Goal: Task Accomplishment & Management: Manage account settings

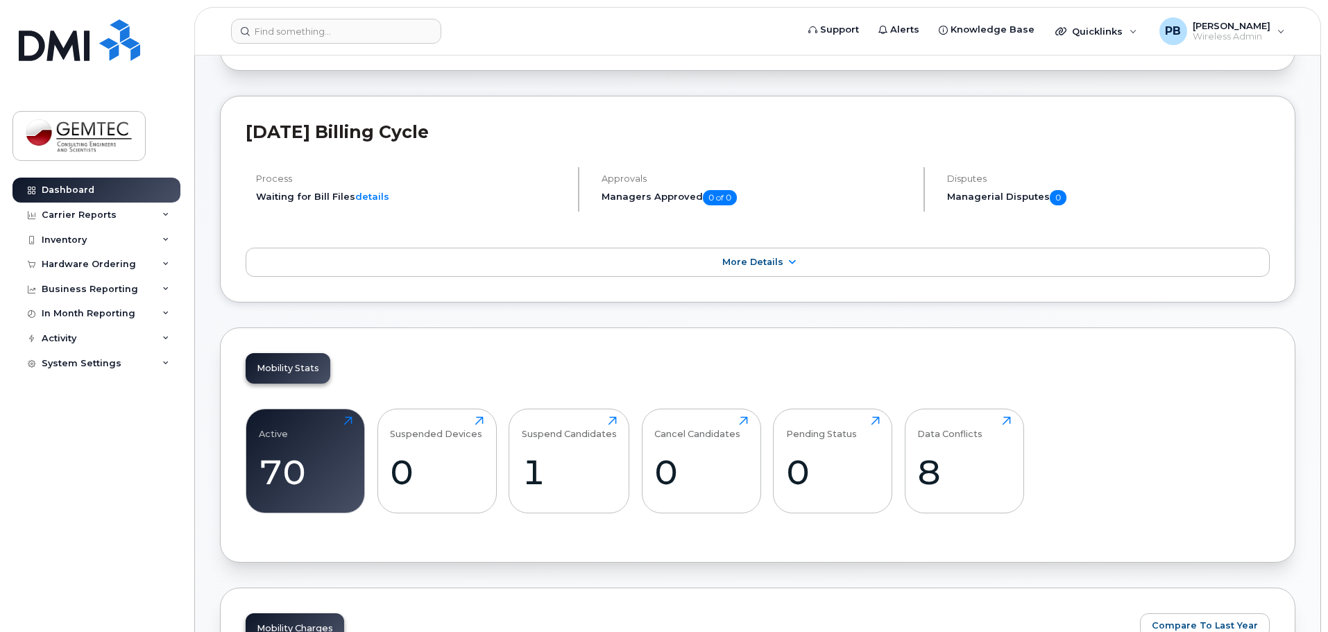
scroll to position [347, 0]
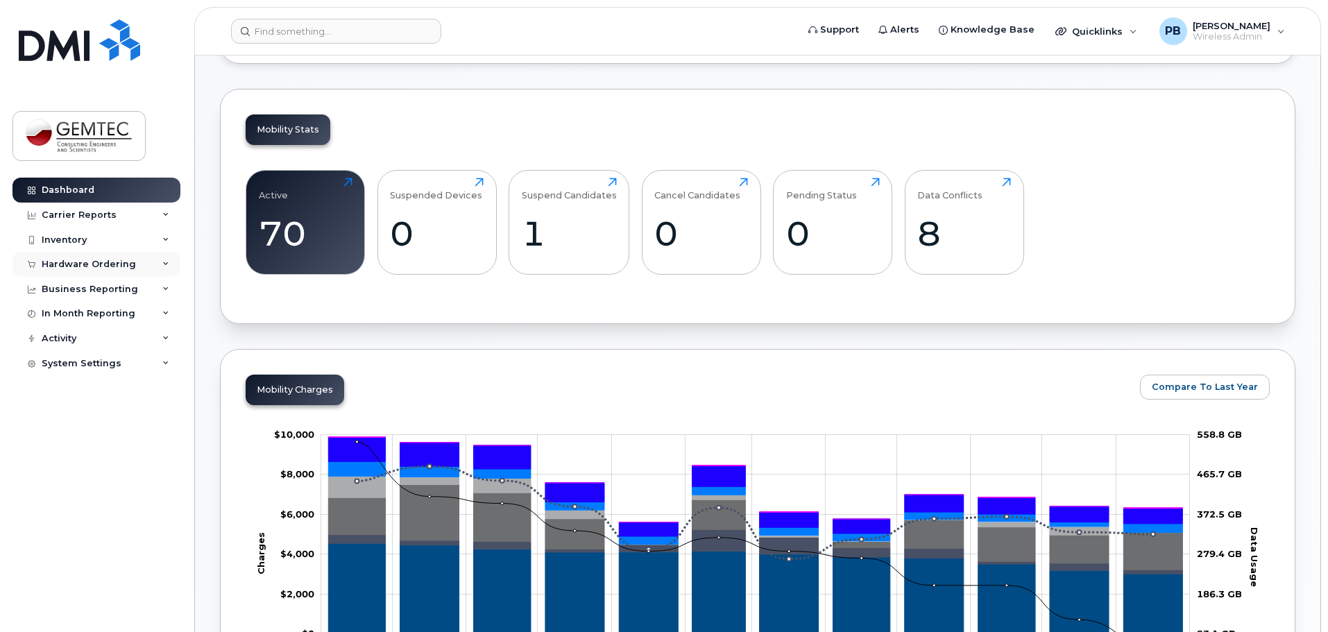
click at [74, 262] on div "Hardware Ordering" at bounding box center [89, 264] width 94 height 11
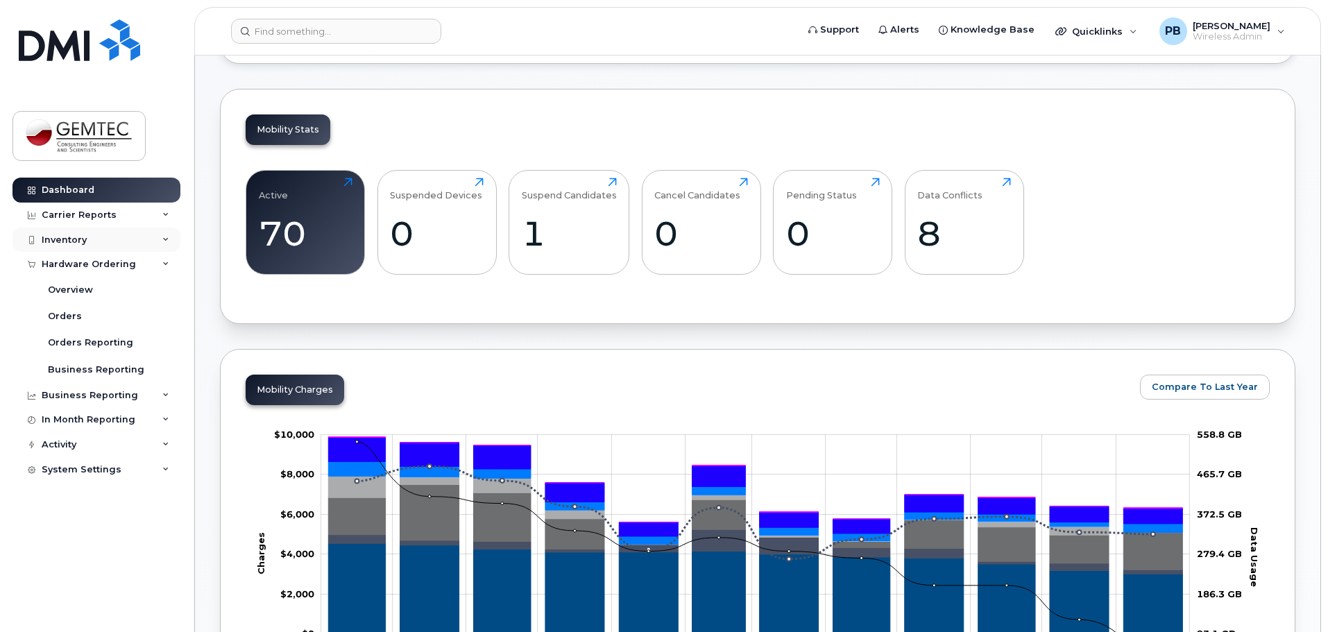
click at [72, 244] on div "Inventory" at bounding box center [64, 240] width 45 height 11
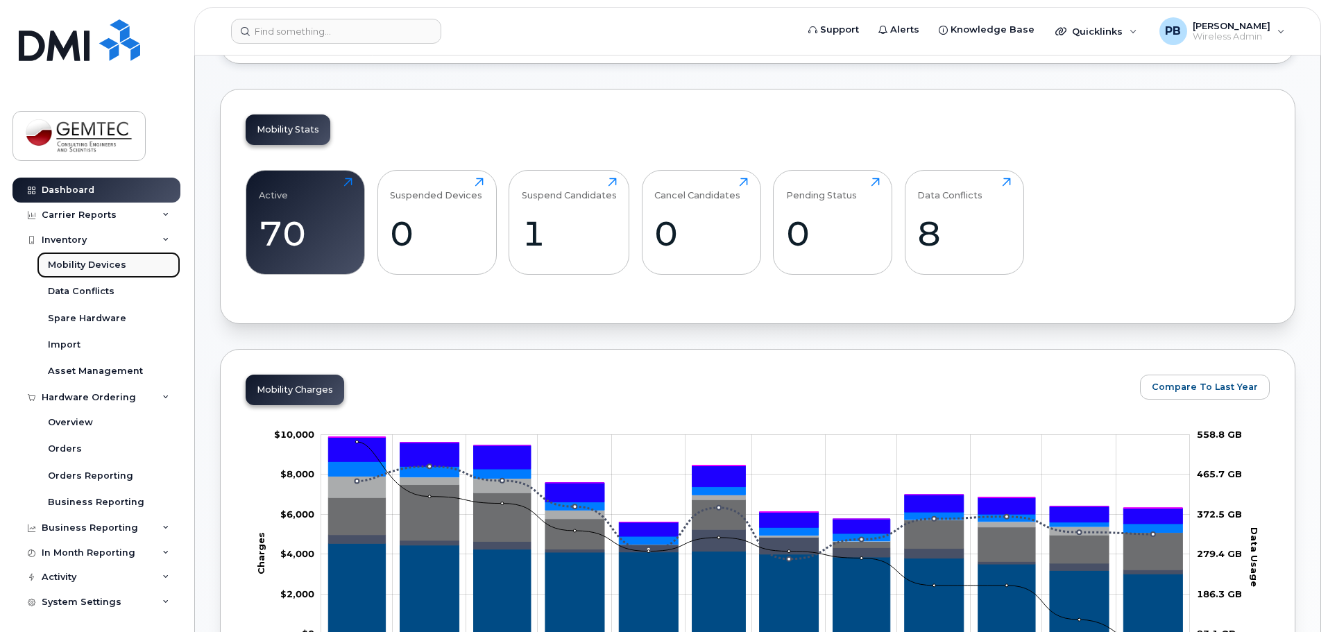
click at [74, 267] on div "Mobility Devices" at bounding box center [87, 265] width 78 height 12
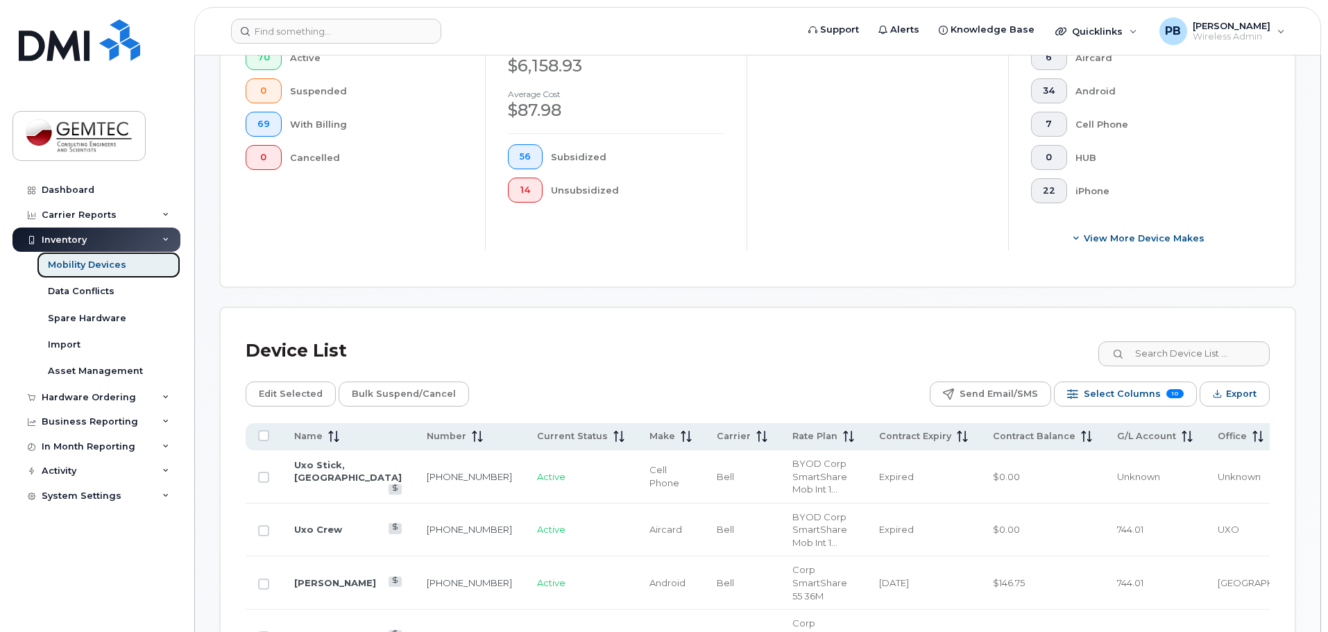
scroll to position [416, 0]
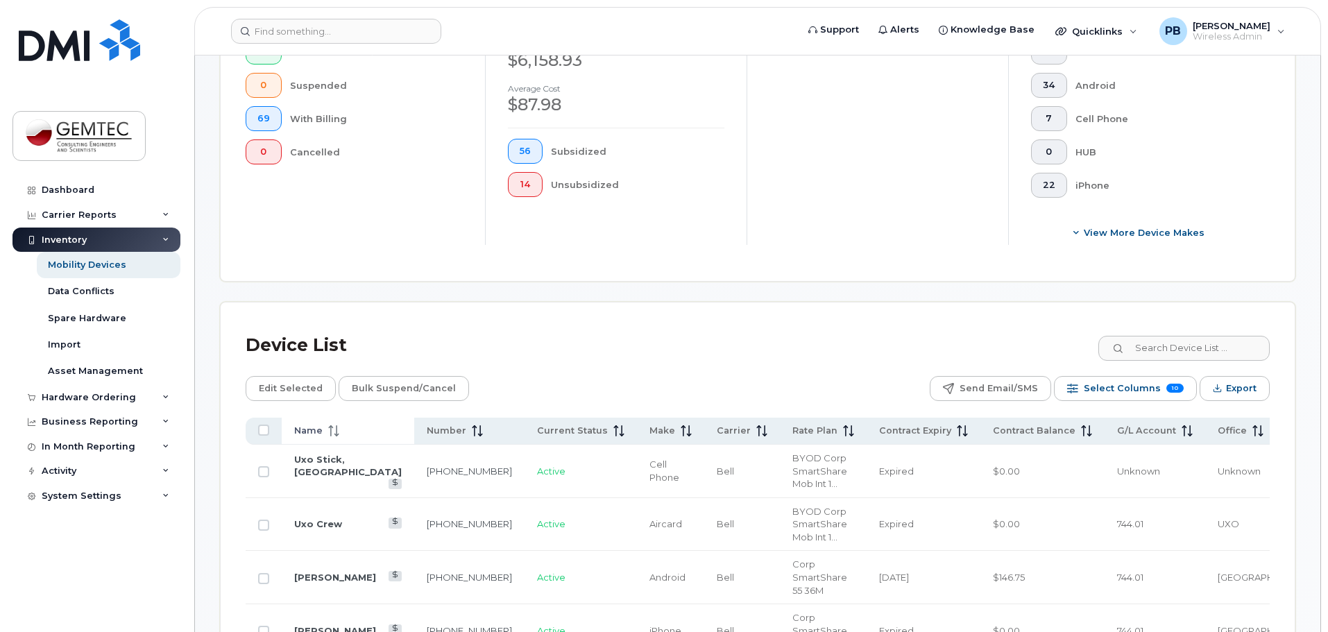
click at [328, 425] on icon at bounding box center [333, 430] width 11 height 11
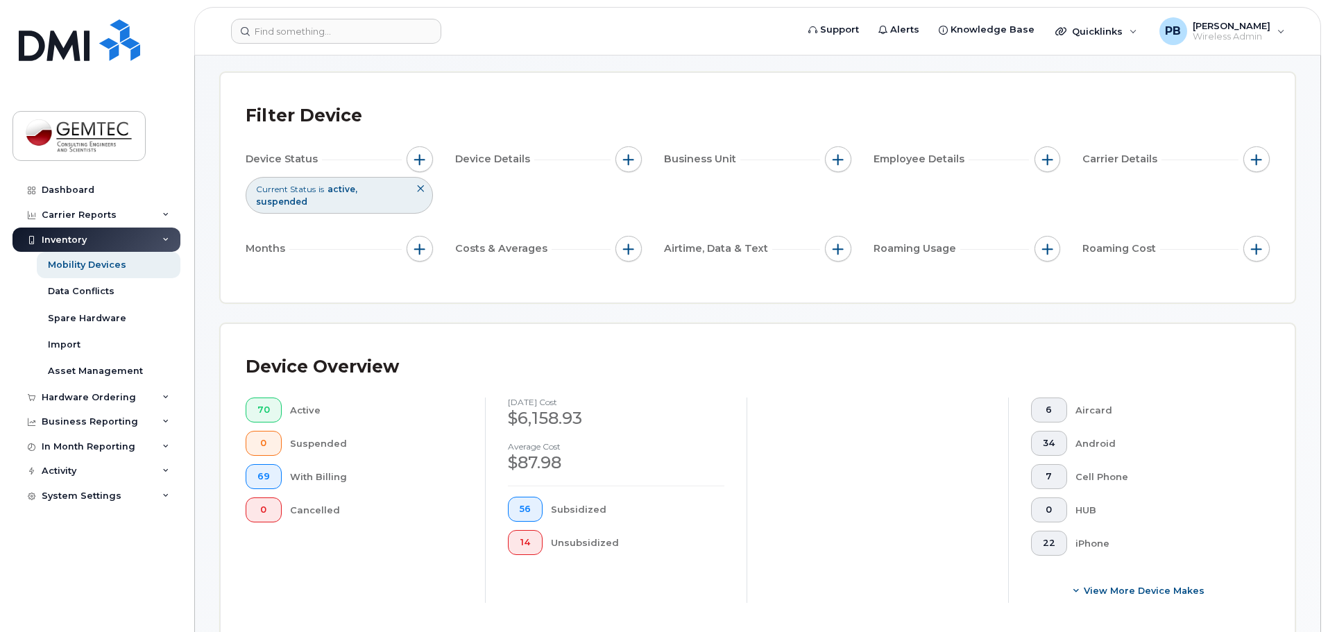
scroll to position [0, 0]
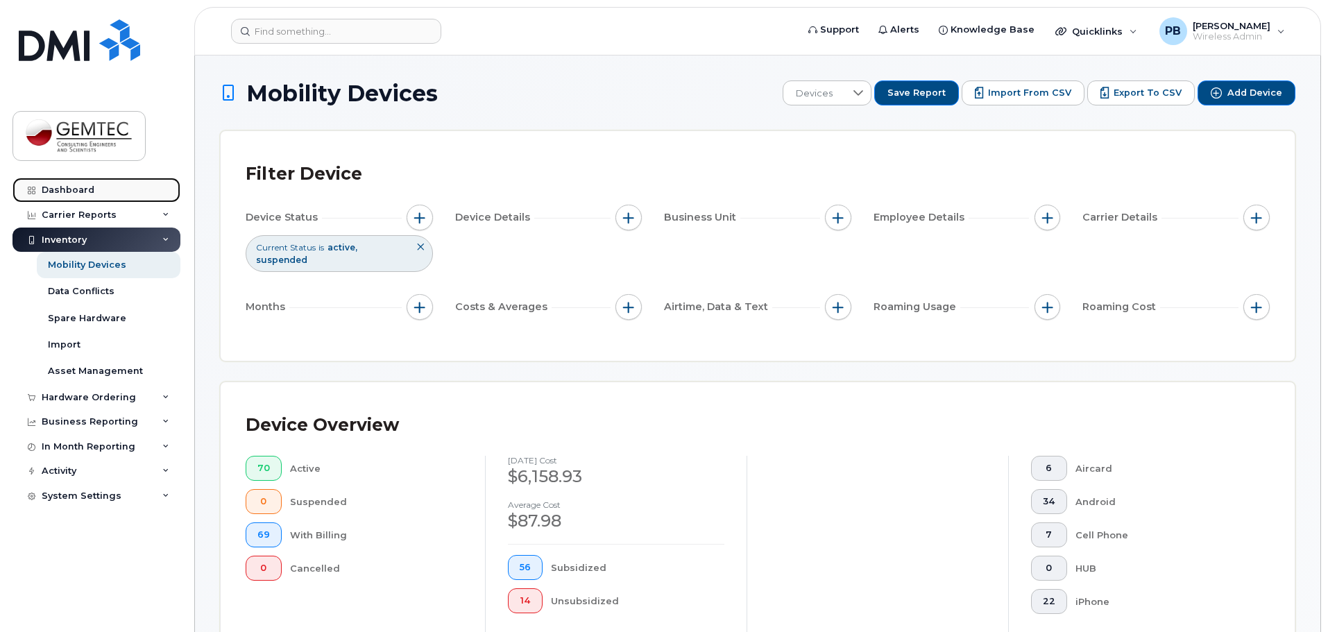
click at [72, 189] on div "Dashboard" at bounding box center [68, 190] width 53 height 11
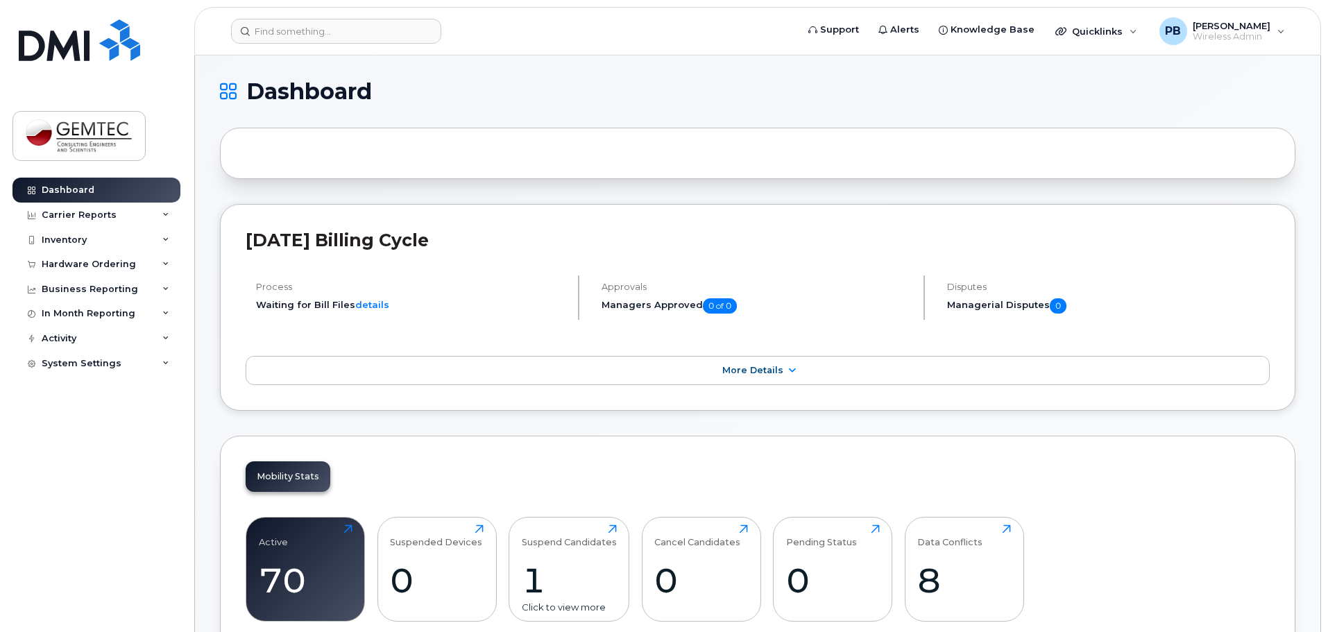
scroll to position [69, 0]
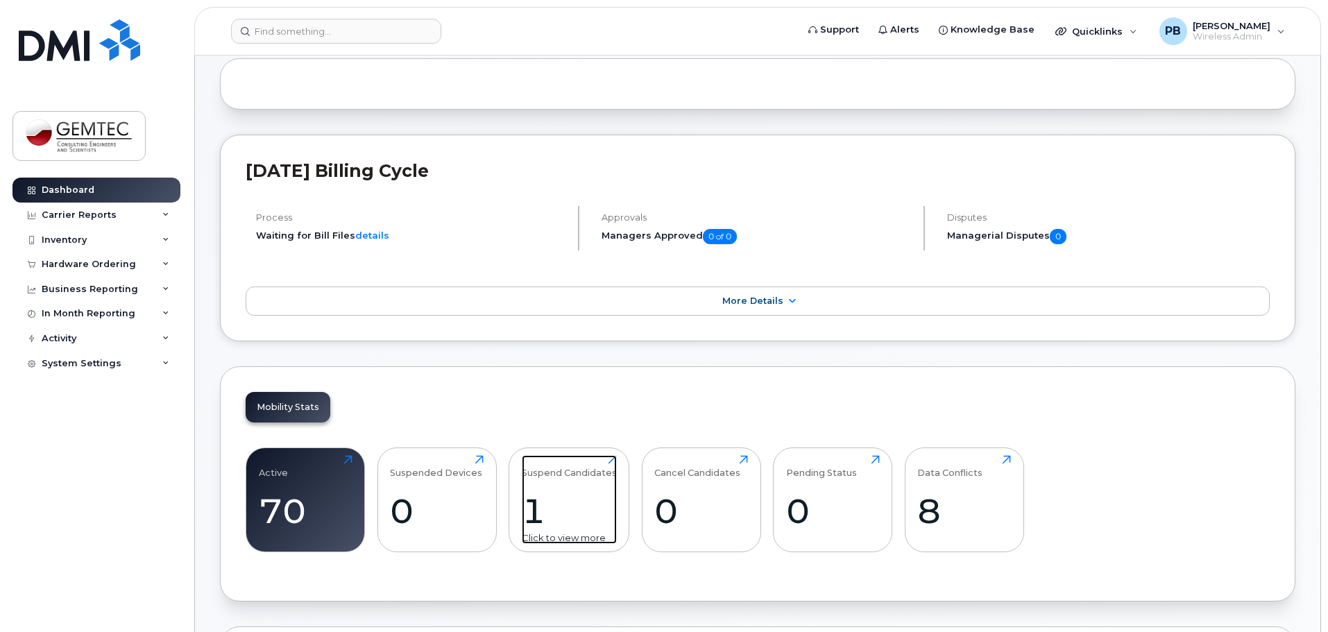
click at [536, 505] on div "1" at bounding box center [569, 511] width 95 height 41
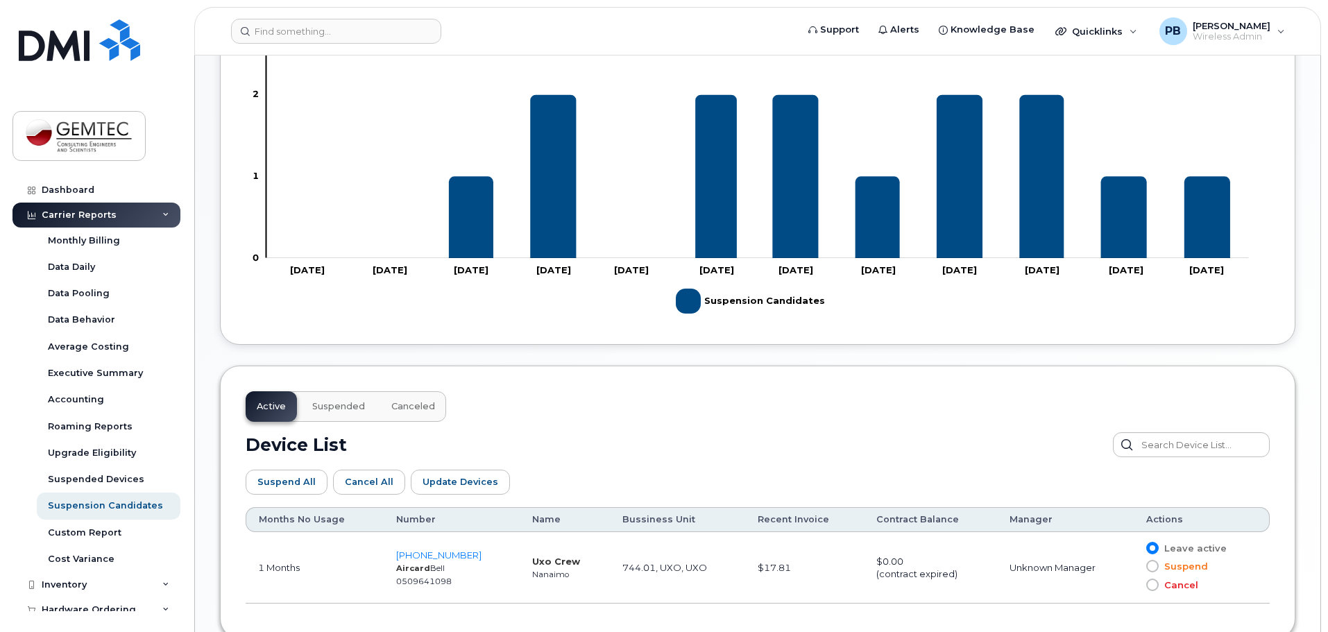
scroll to position [486, 0]
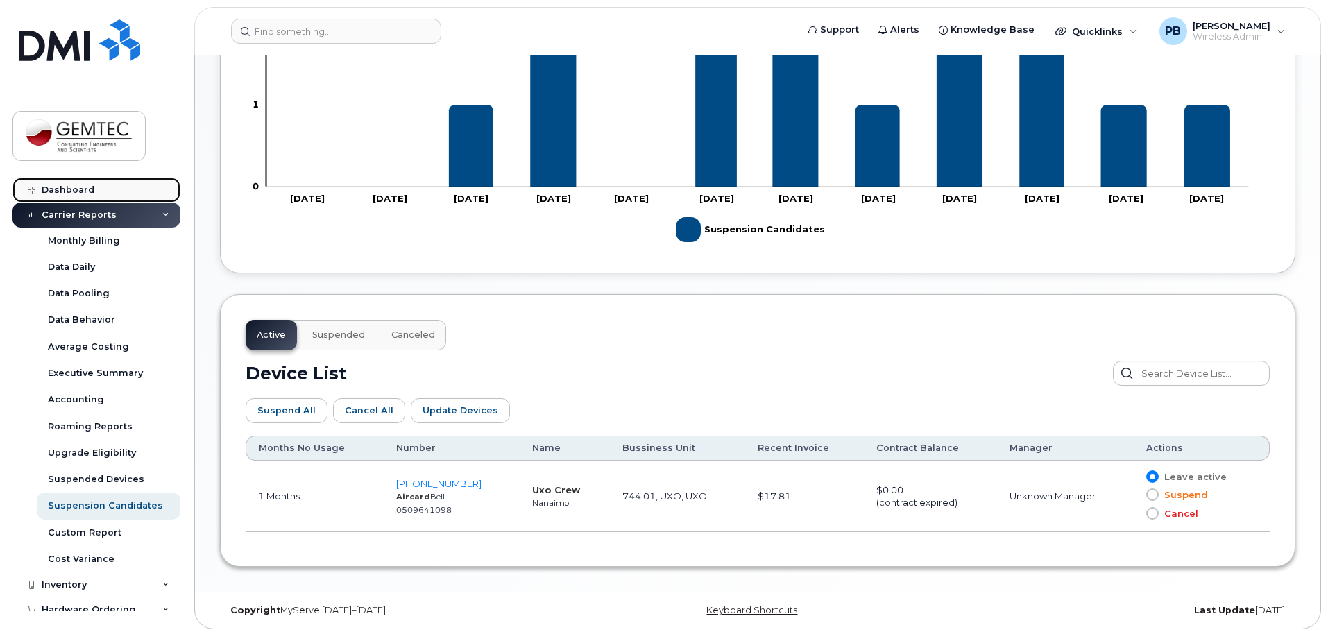
click at [74, 179] on link "Dashboard" at bounding box center [96, 190] width 168 height 25
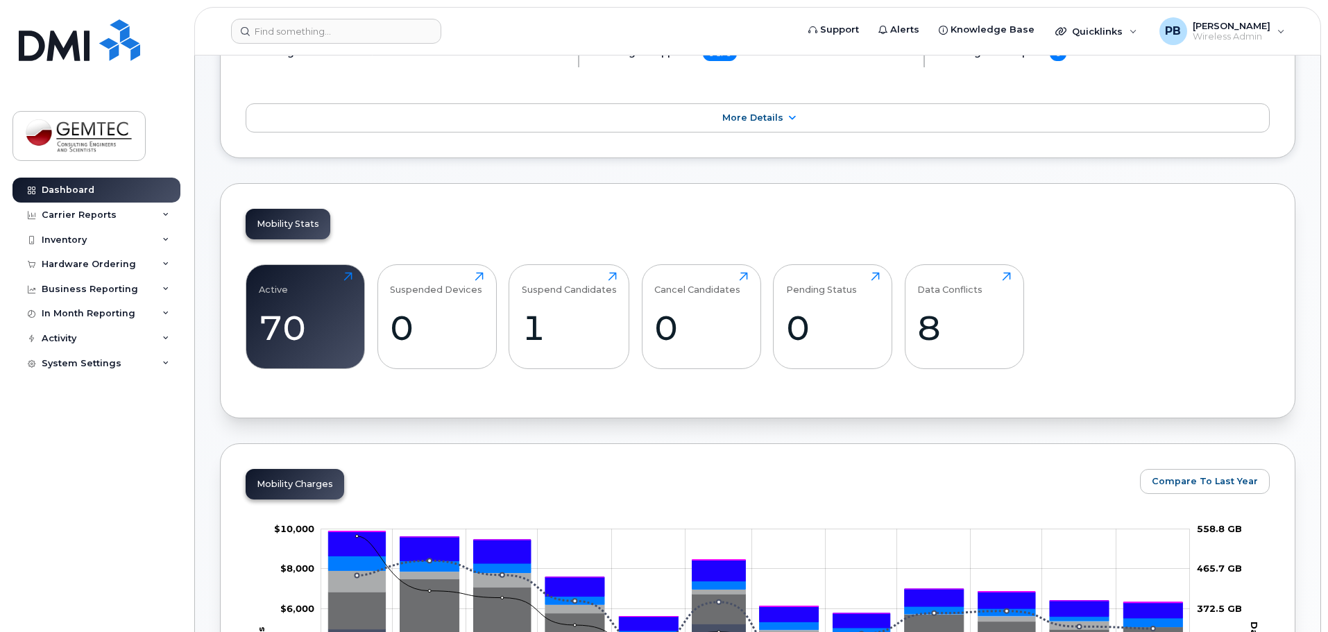
scroll to position [278, 0]
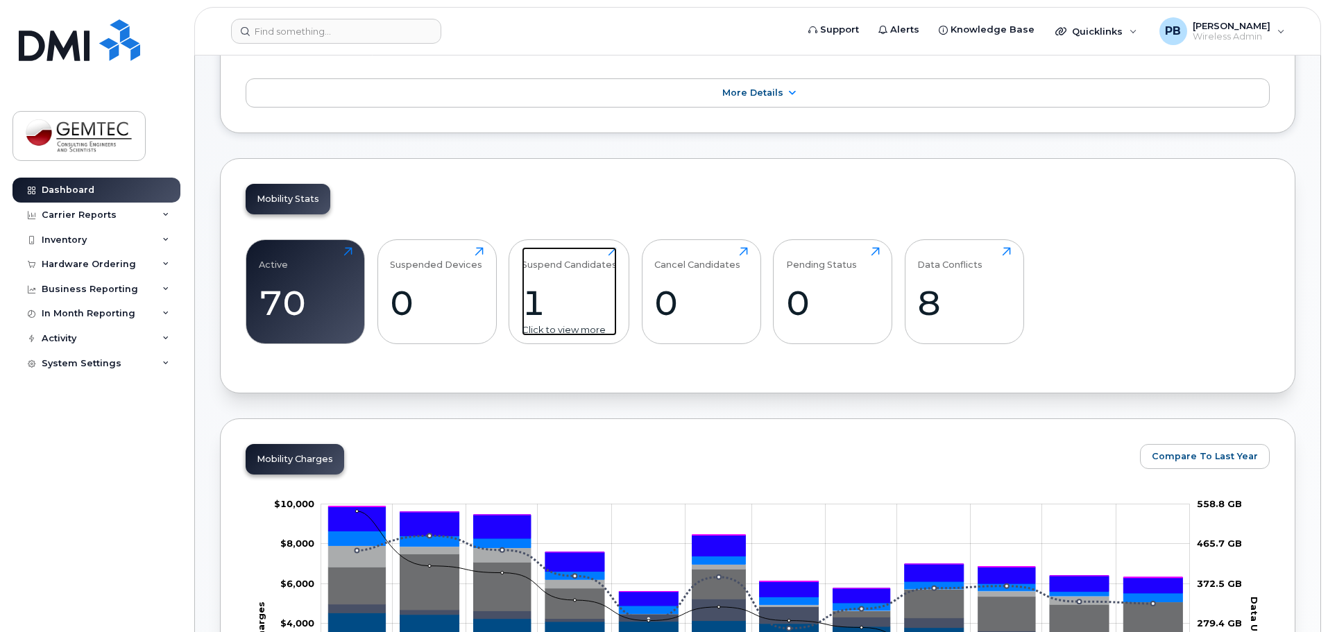
click at [555, 308] on div "1" at bounding box center [569, 302] width 95 height 41
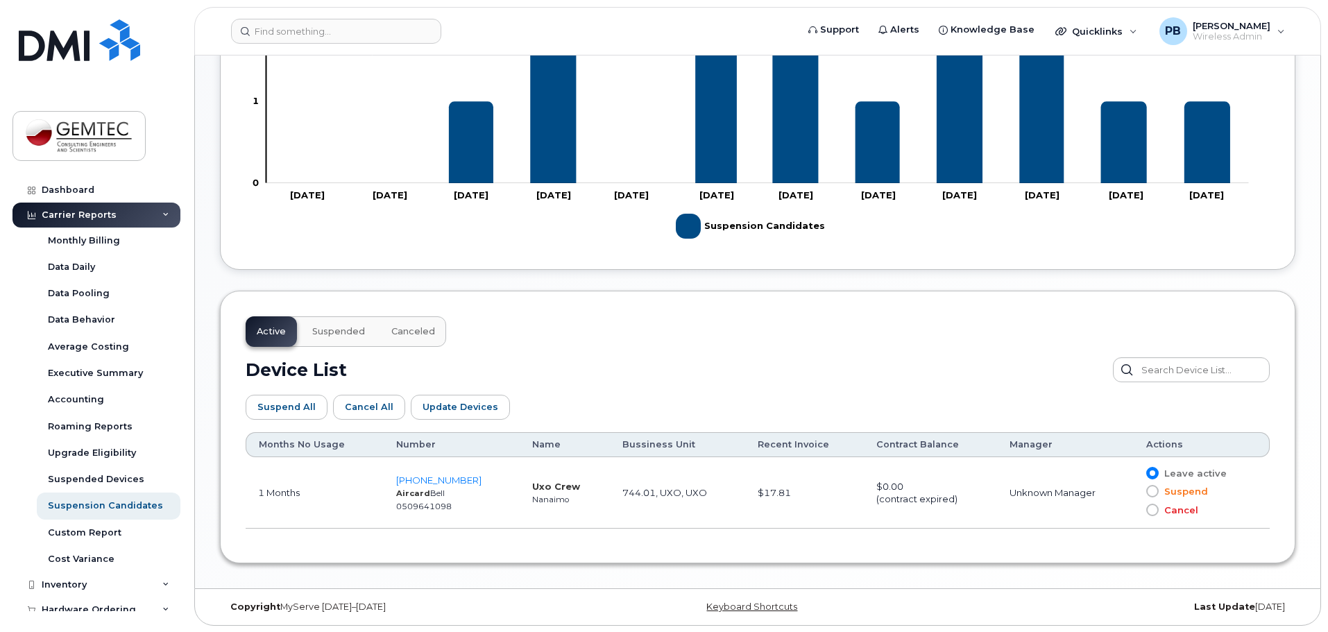
scroll to position [490, 0]
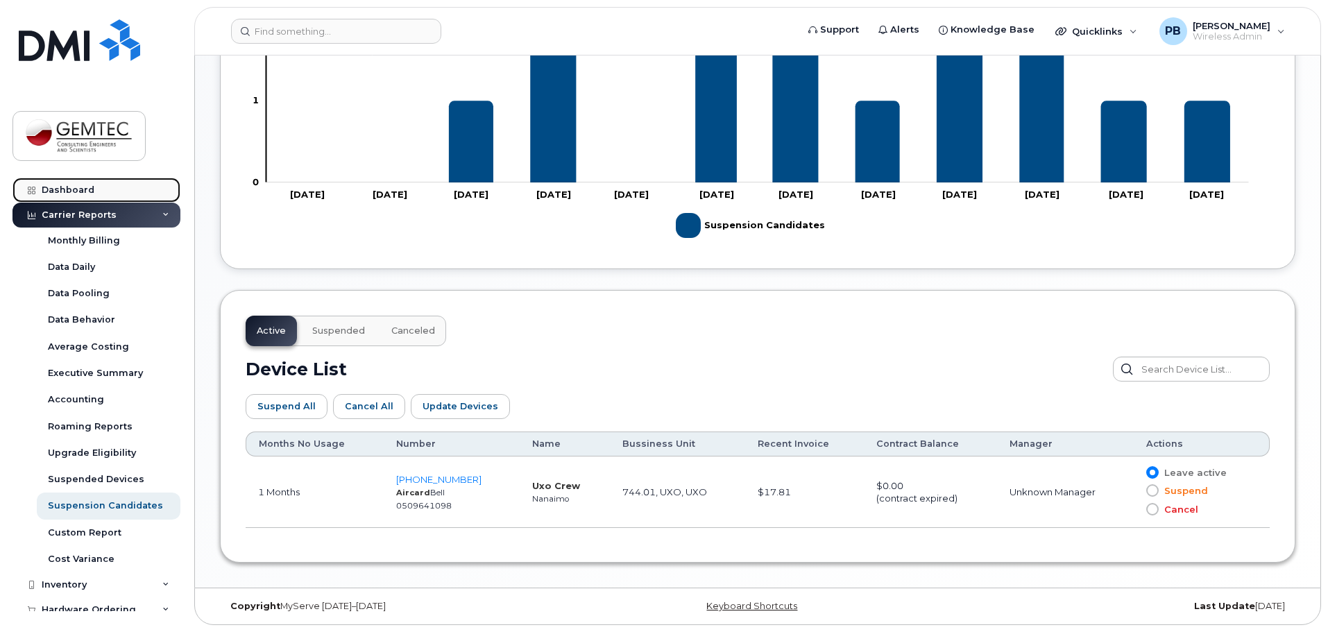
click at [78, 187] on div "Dashboard" at bounding box center [68, 190] width 53 height 11
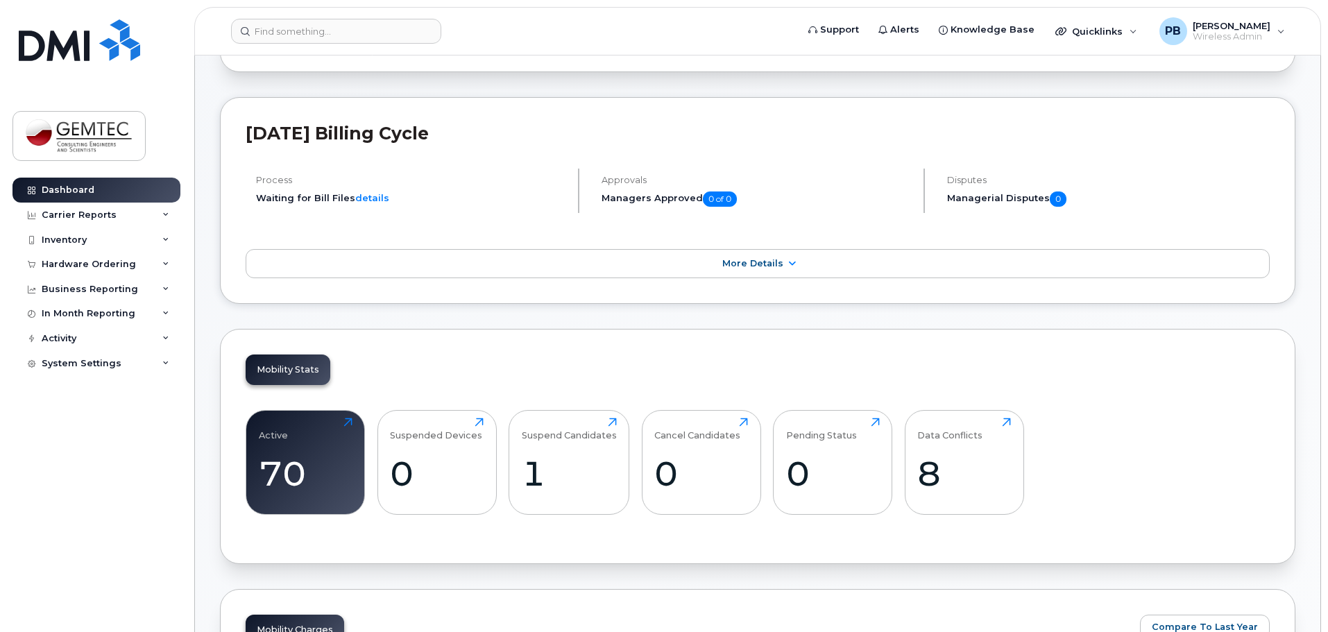
scroll to position [139, 0]
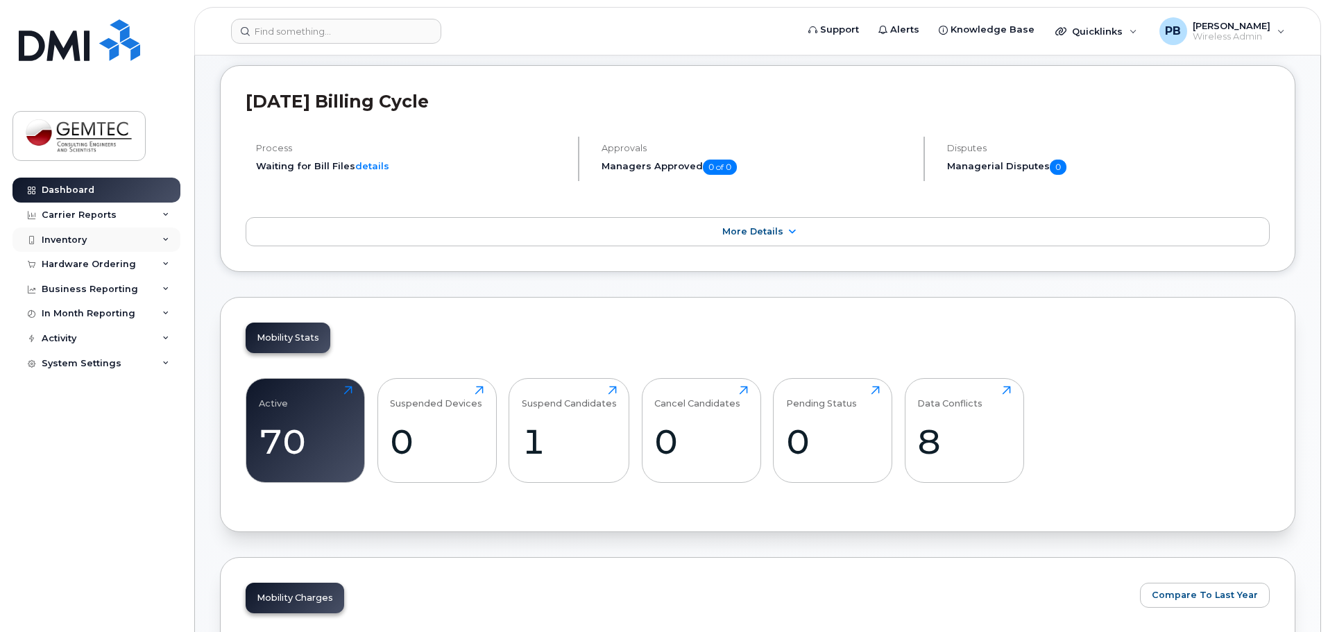
click at [60, 236] on div "Inventory" at bounding box center [64, 240] width 45 height 11
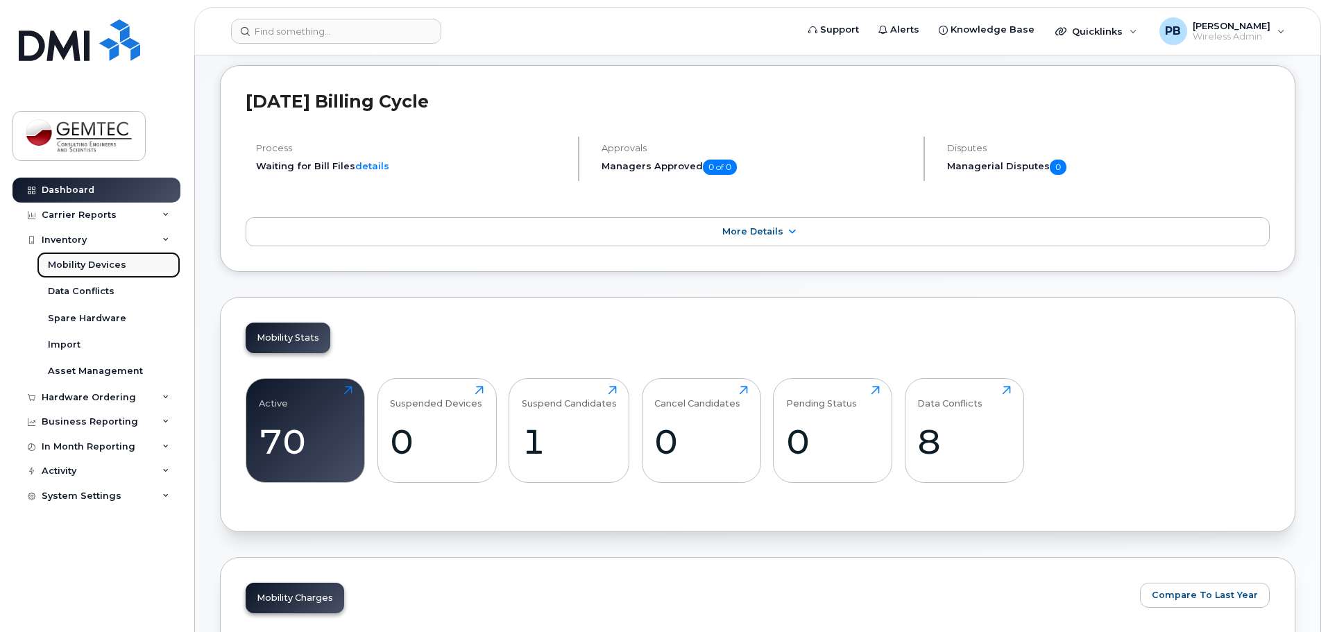
click at [74, 264] on div "Mobility Devices" at bounding box center [87, 265] width 78 height 12
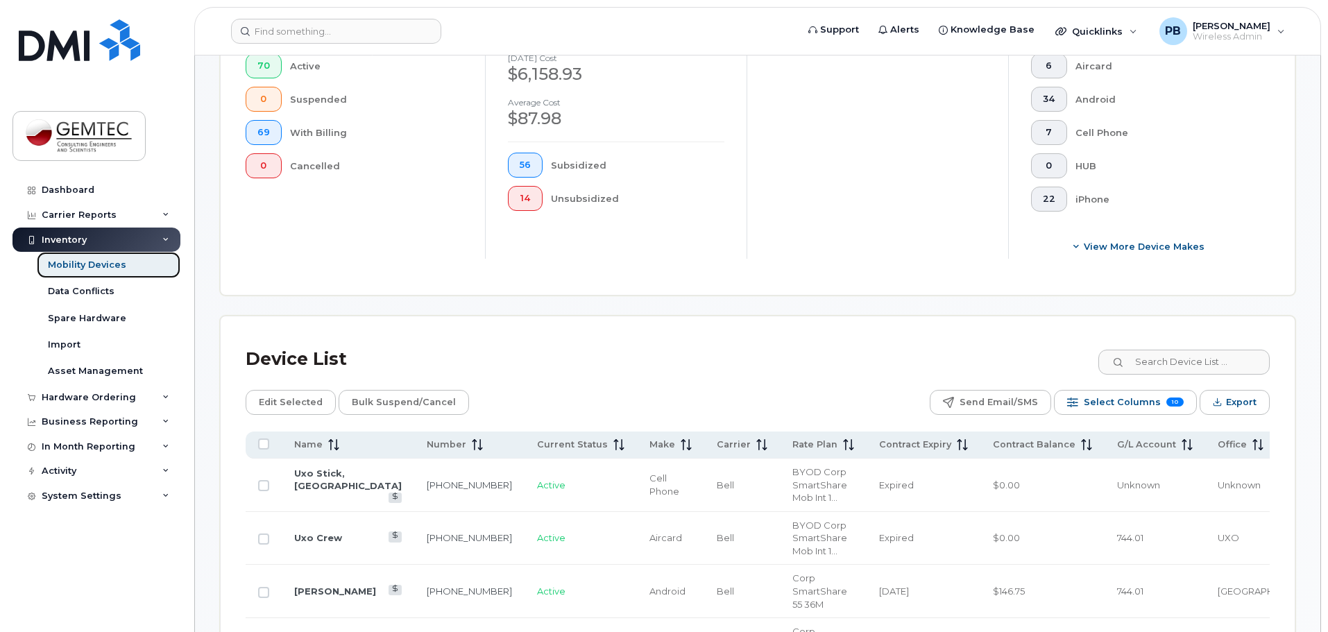
scroll to position [486, 0]
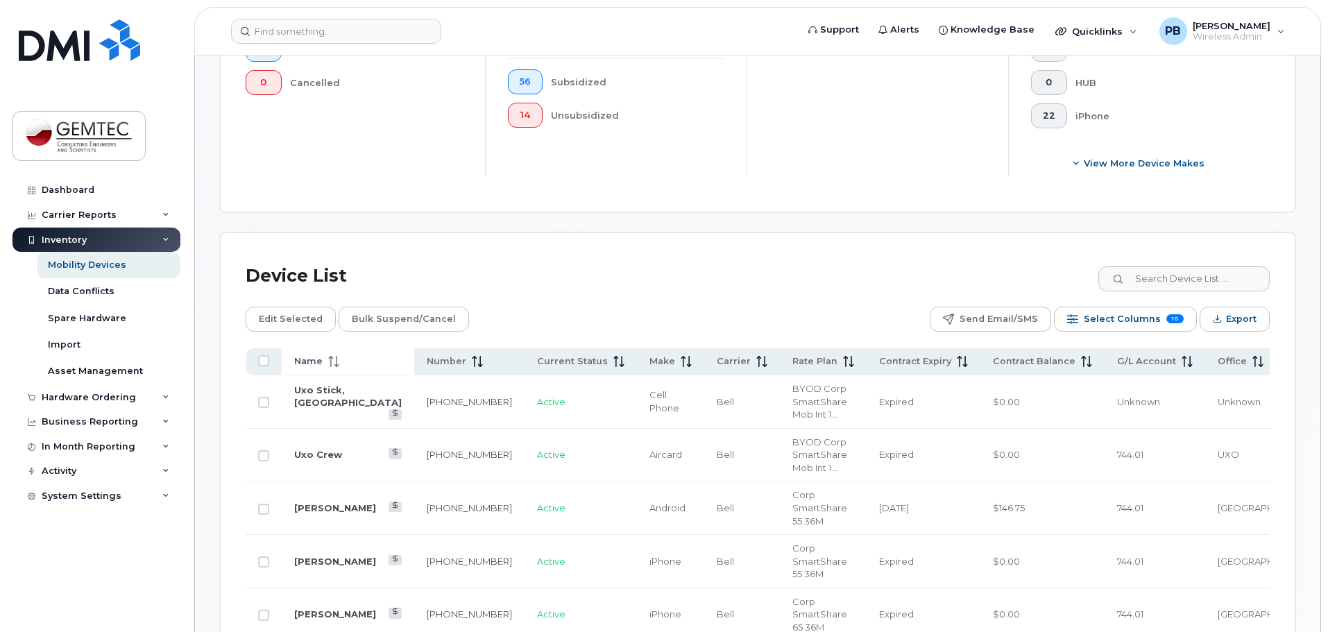
click at [328, 356] on icon at bounding box center [333, 361] width 11 height 11
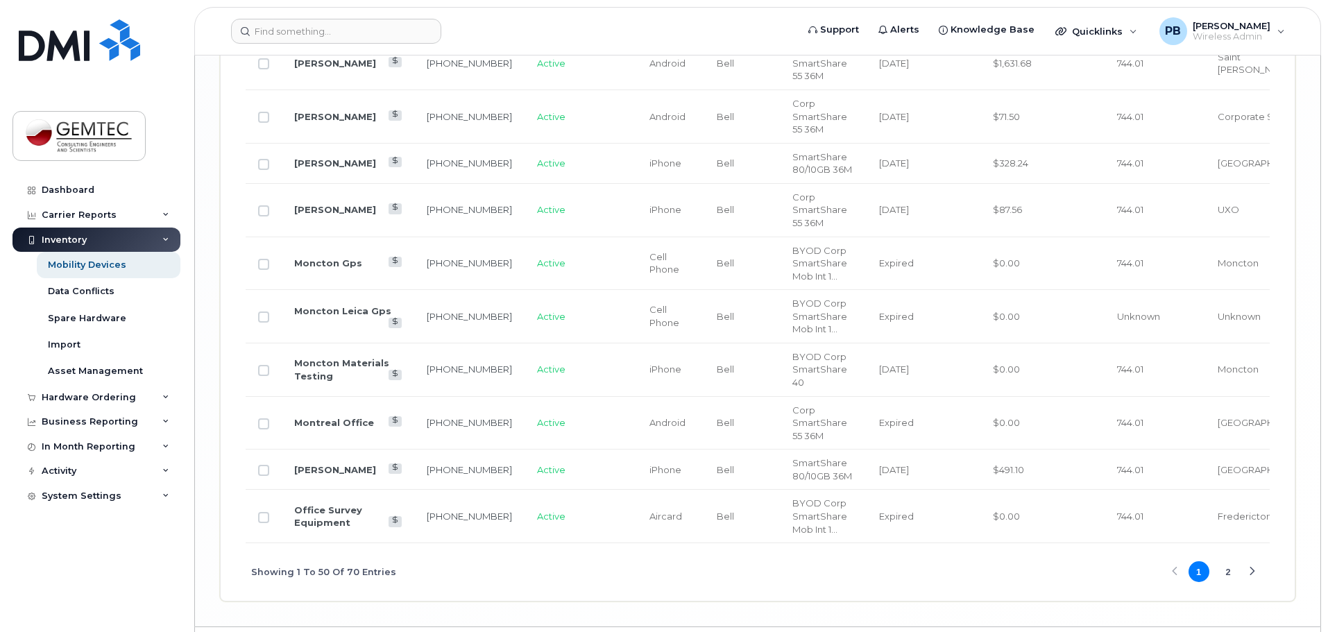
scroll to position [2886, 0]
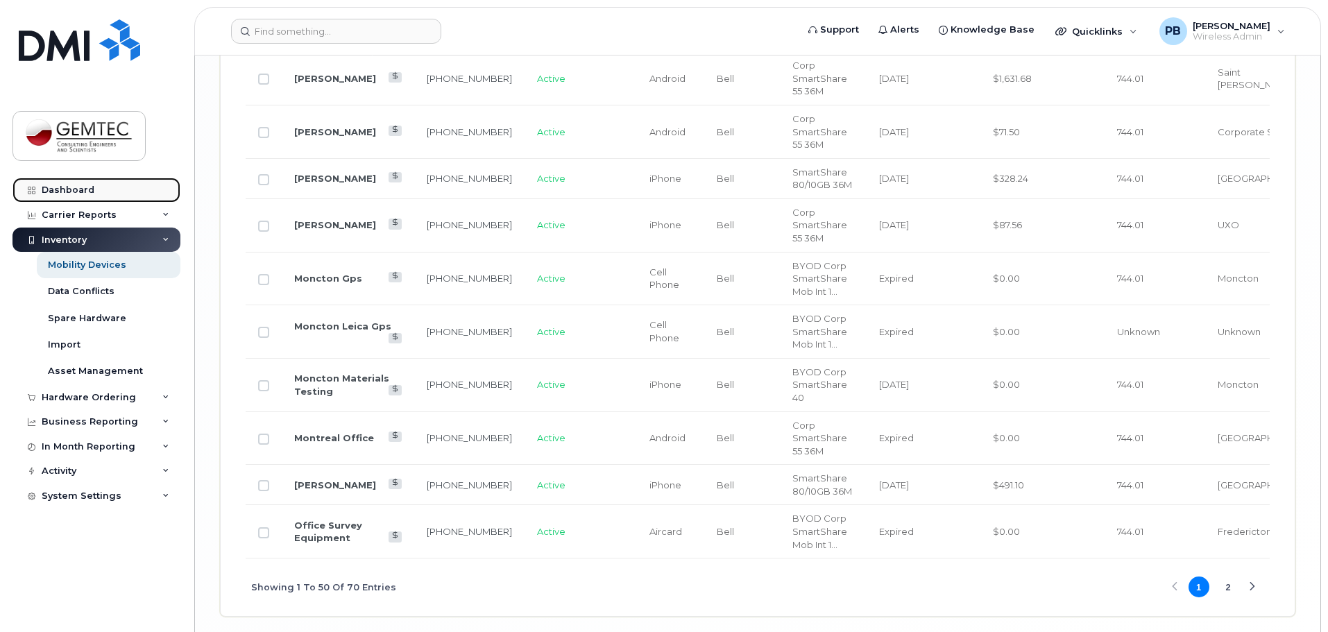
click at [73, 190] on div "Dashboard" at bounding box center [68, 190] width 53 height 11
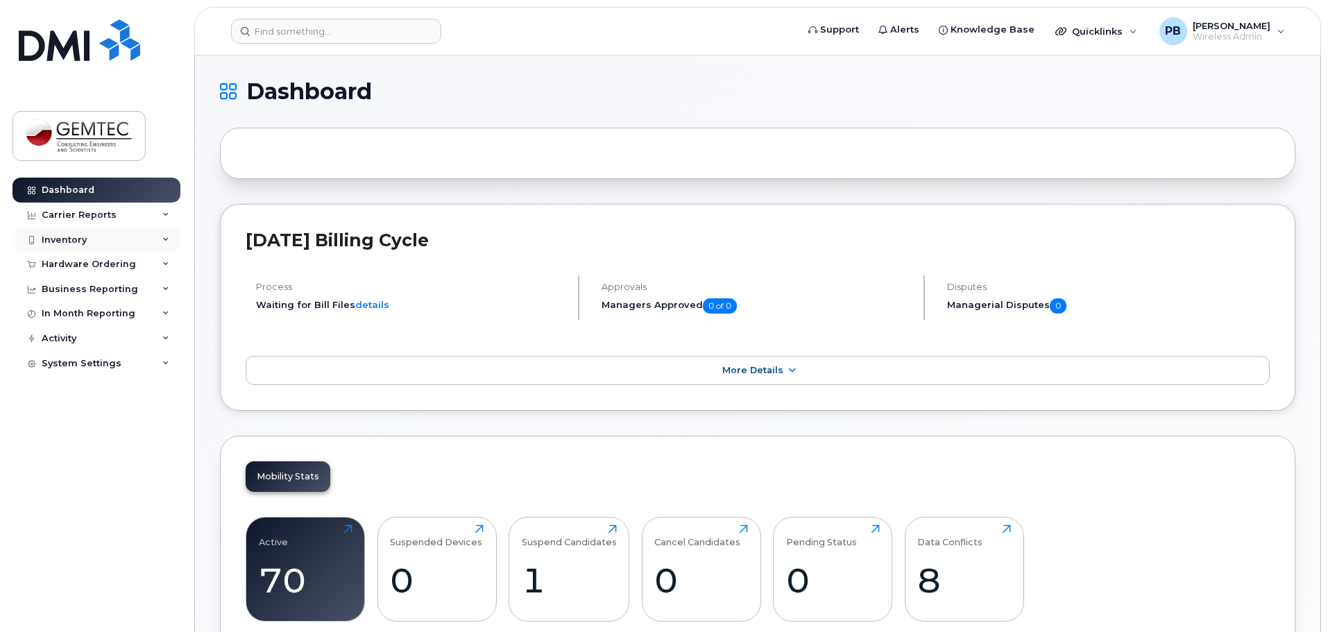
click at [62, 241] on div "Inventory" at bounding box center [64, 240] width 45 height 11
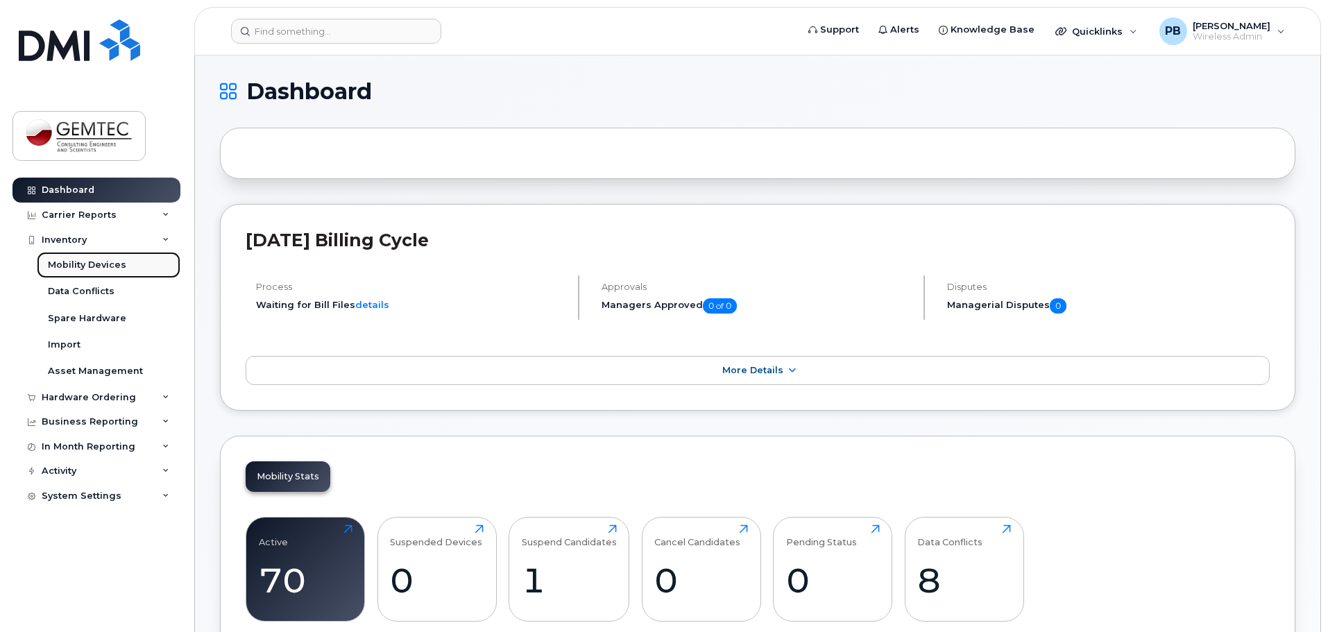
click at [74, 261] on div "Mobility Devices" at bounding box center [87, 265] width 78 height 12
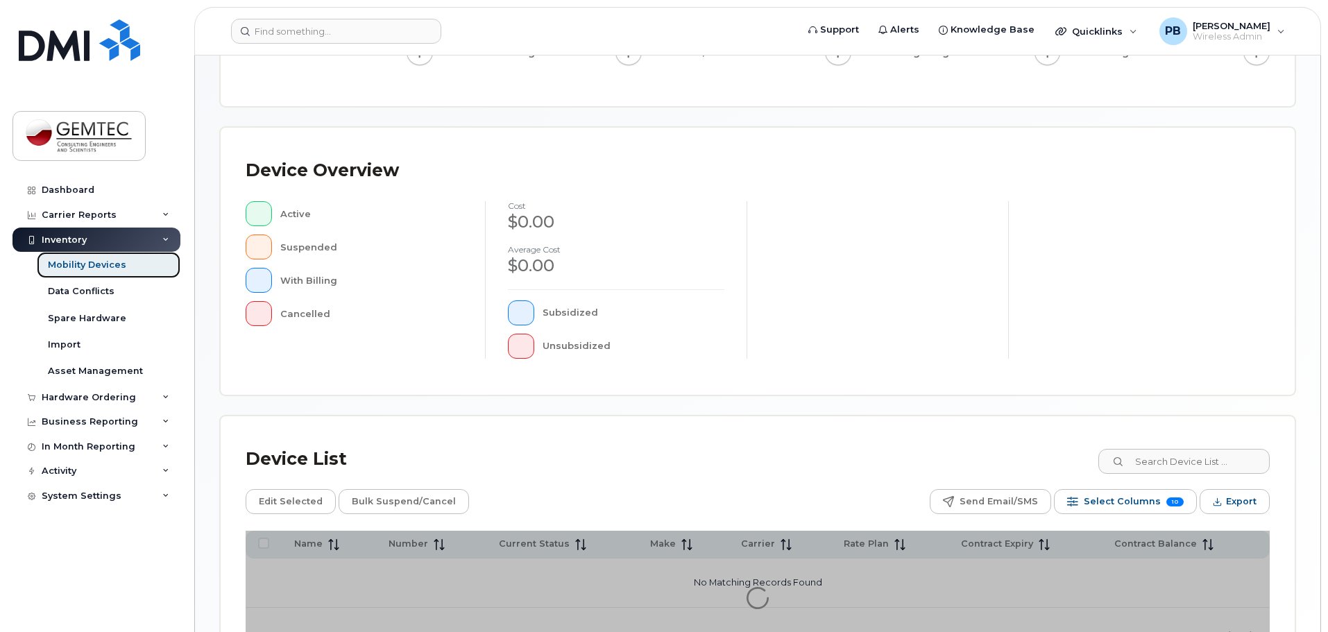
scroll to position [278, 0]
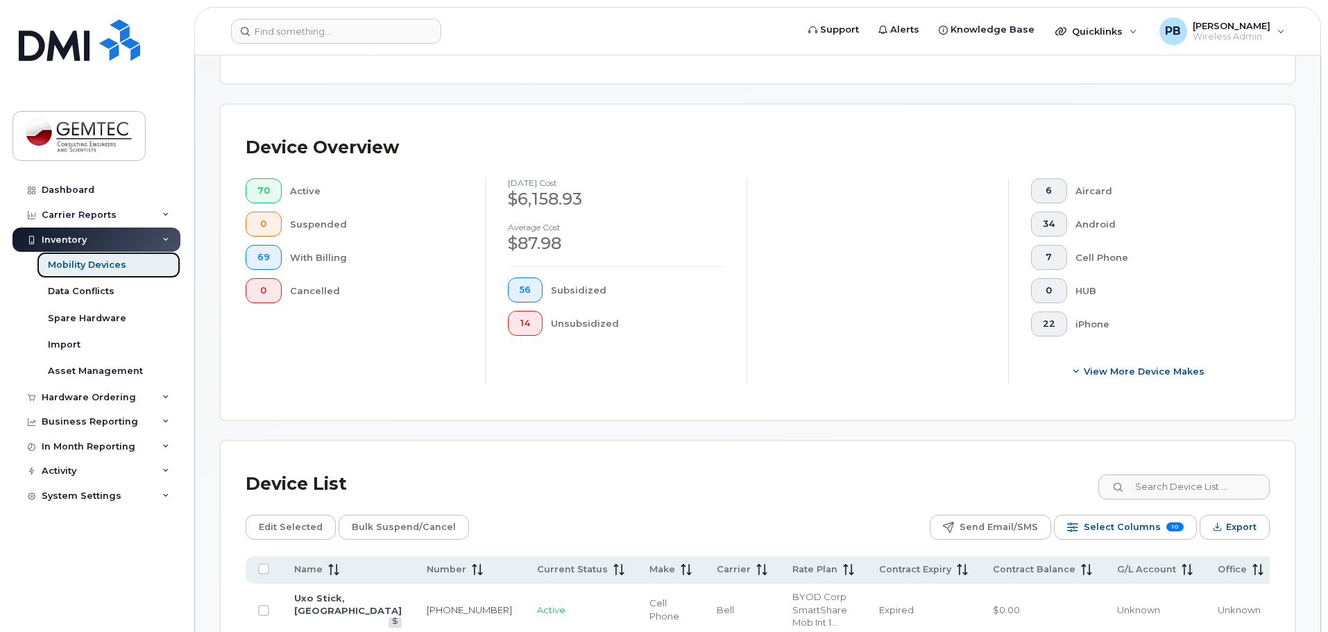
scroll to position [302, 0]
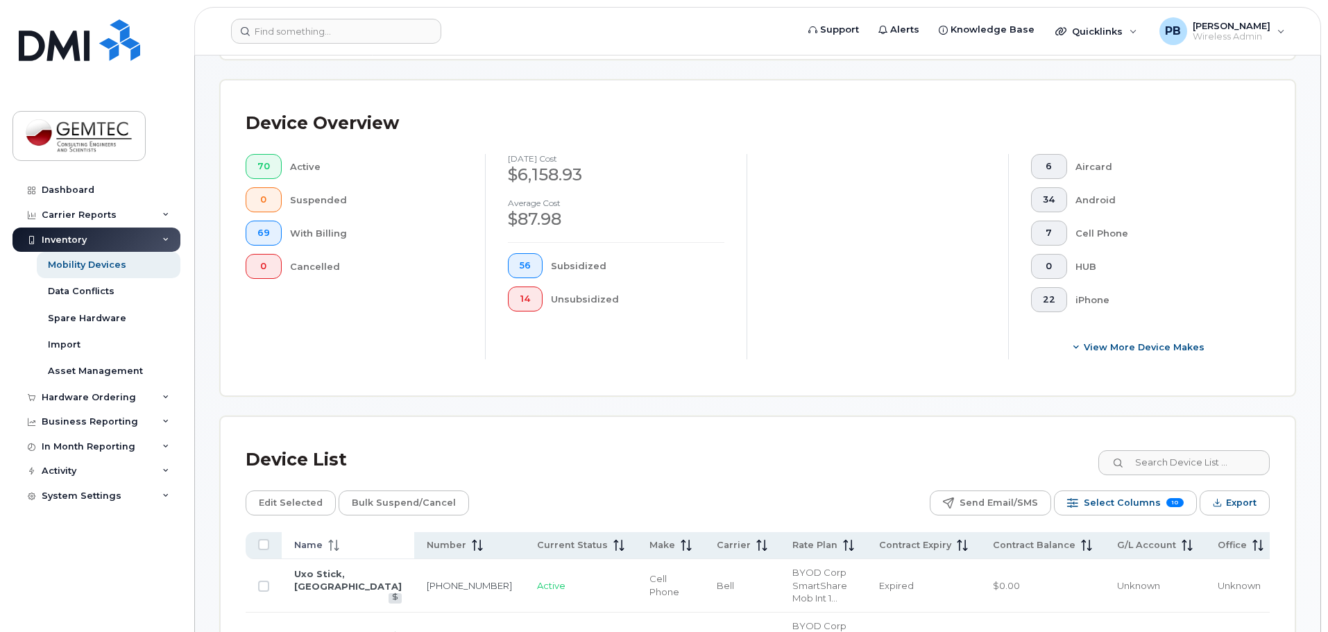
click at [333, 540] on icon at bounding box center [333, 545] width 11 height 11
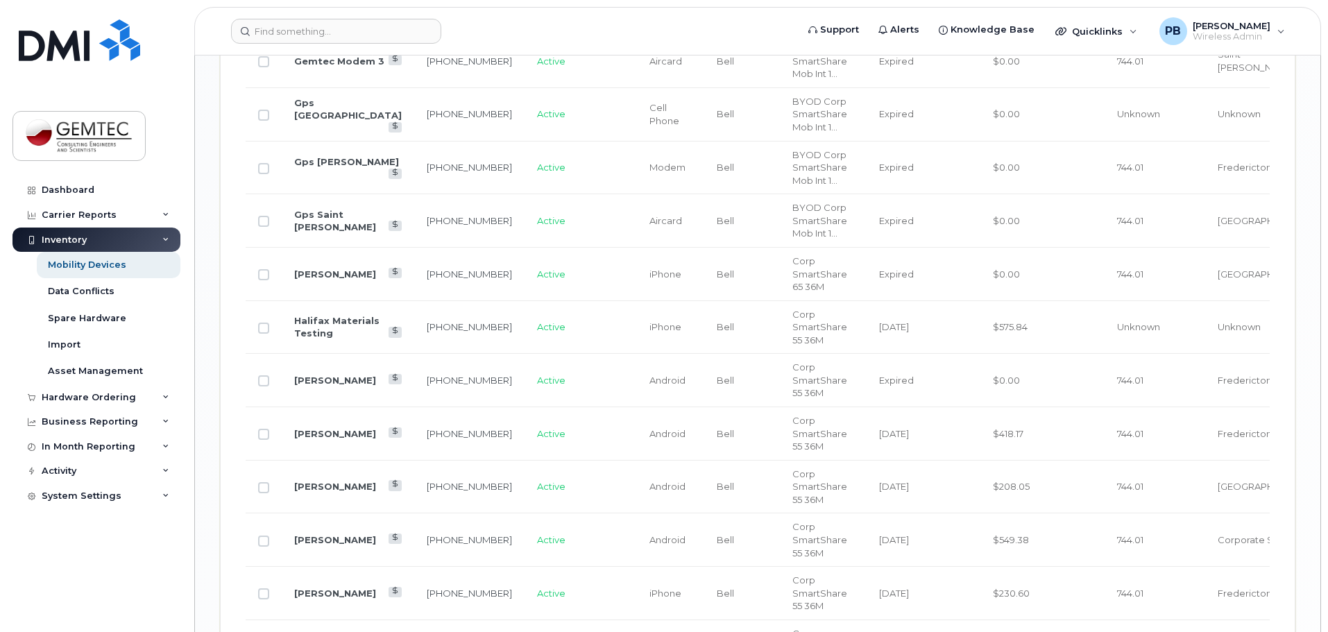
scroll to position [2245, 0]
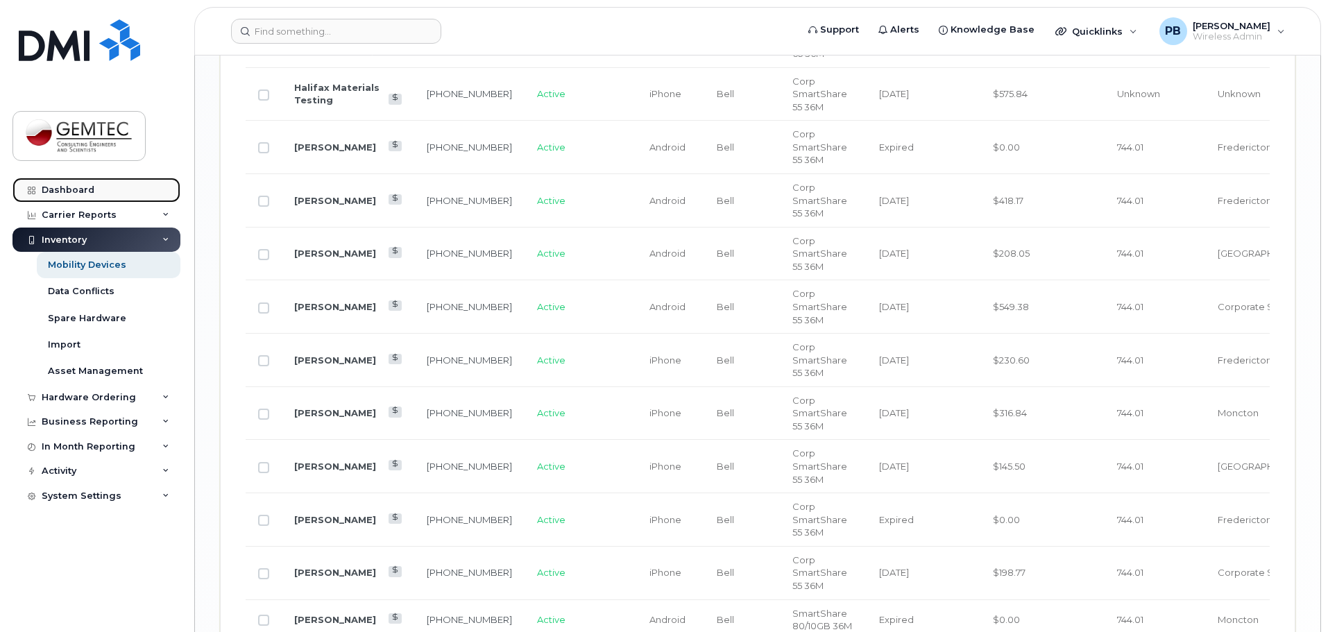
click at [83, 185] on div "Dashboard" at bounding box center [68, 190] width 53 height 11
